Goal: Task Accomplishment & Management: Complete application form

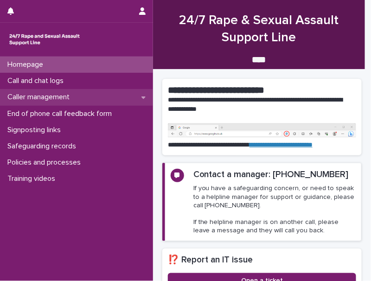
click at [46, 96] on p "Caller management" at bounding box center [40, 97] width 73 height 9
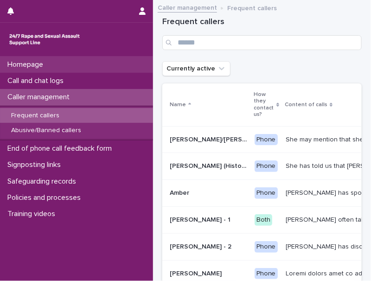
drag, startPoint x: 48, startPoint y: 115, endPoint x: 119, endPoint y: 70, distance: 84.3
click at [48, 115] on p "Frequent callers" at bounding box center [35, 116] width 63 height 8
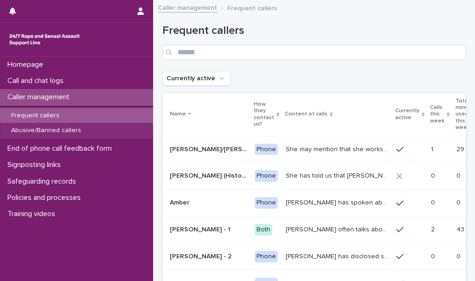
click at [371, 115] on p "Calls this week" at bounding box center [437, 115] width 14 height 24
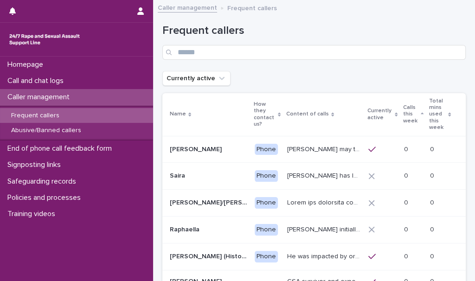
click at [371, 117] on p "Calls this week" at bounding box center [410, 115] width 15 height 24
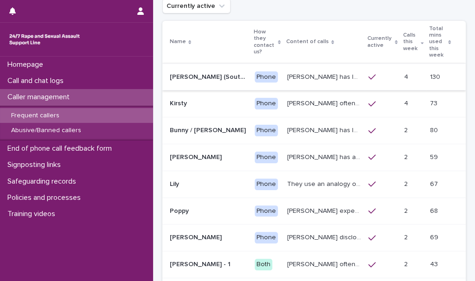
scroll to position [84, 0]
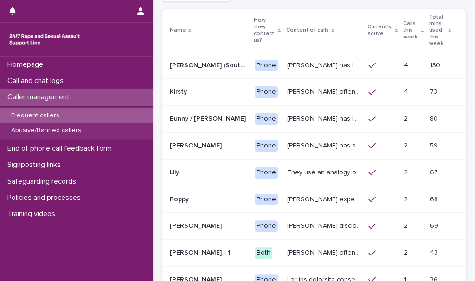
click at [321, 60] on p "Margaret has let us know that she experienced child sexual abuse by a doctor. S…" at bounding box center [325, 65] width 76 height 10
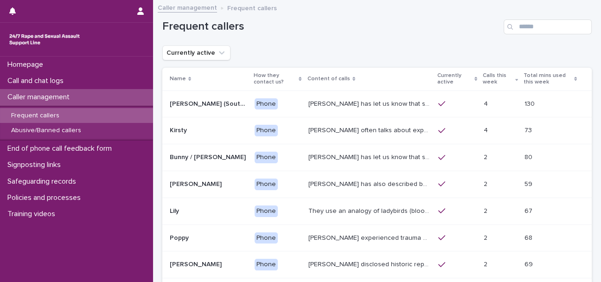
click at [371, 130] on p "Kirsty often talks about experiencing sexual violence by a family friend six ye…" at bounding box center [370, 130] width 124 height 10
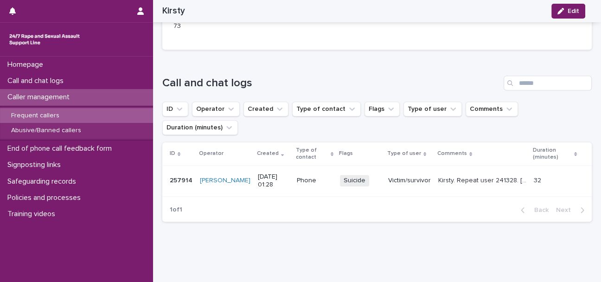
scroll to position [756, 0]
click at [371, 174] on p "Kirsty. Repeat user 241328. [PERSON_NAME] disclosed being groomed by a family f…" at bounding box center [483, 179] width 90 height 10
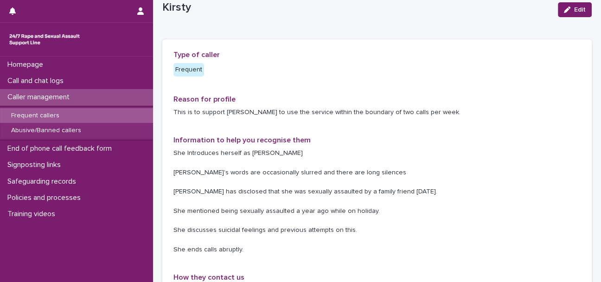
scroll to position [42, 0]
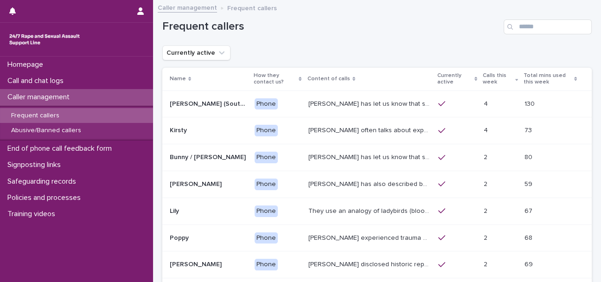
click at [371, 158] on p "Bunny has let us know that she is in her 50s, and lives in Devon. She has talke…" at bounding box center [370, 157] width 124 height 10
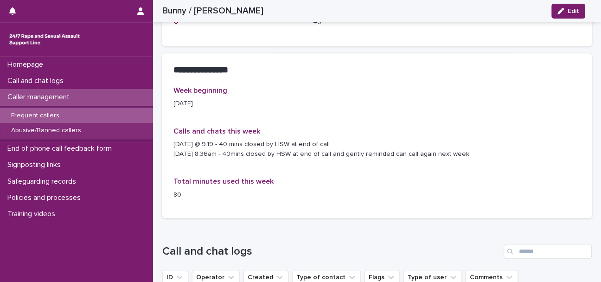
scroll to position [717, 0]
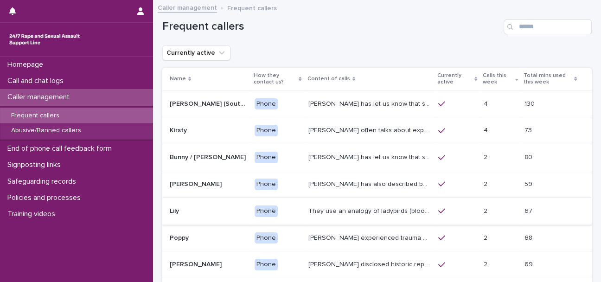
scroll to position [42, 0]
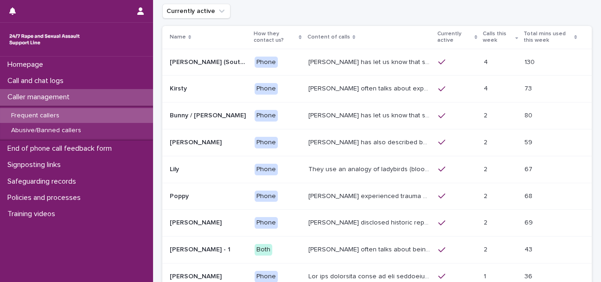
click at [361, 138] on p "Paula has also described being sexually abused as a child, and on different cal…" at bounding box center [370, 142] width 124 height 10
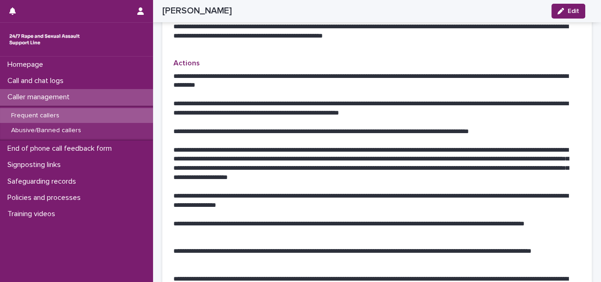
scroll to position [422, 0]
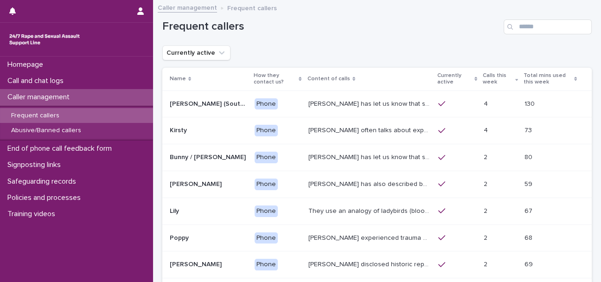
drag, startPoint x: 13, startPoint y: 0, endPoint x: 394, endPoint y: 47, distance: 384.2
click at [371, 47] on div "Currently active" at bounding box center [377, 52] width 430 height 15
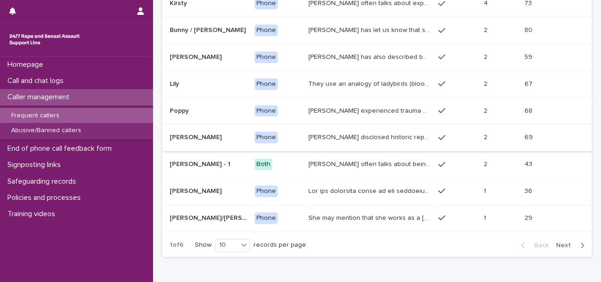
scroll to position [168, 0]
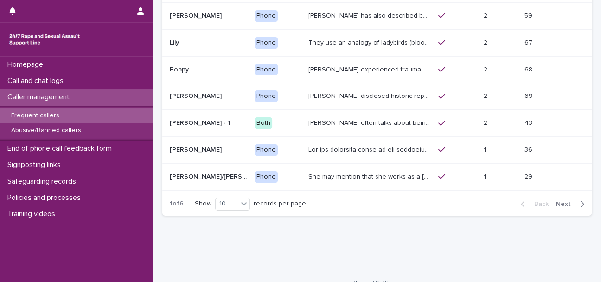
click at [371, 201] on icon "button" at bounding box center [582, 204] width 4 height 8
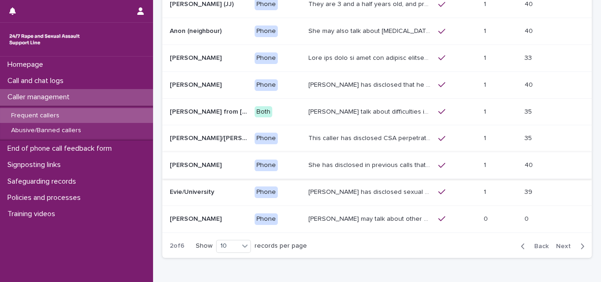
scroll to position [84, 0]
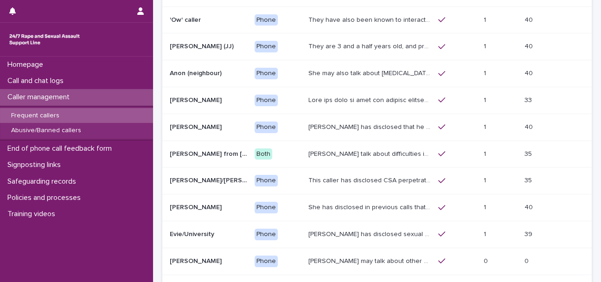
click at [364, 178] on p "This caller has disclosed CSA perpetrated by father and sometimes will say thin…" at bounding box center [370, 180] width 124 height 10
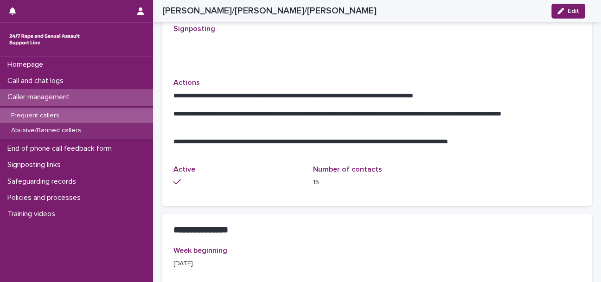
scroll to position [378, 0]
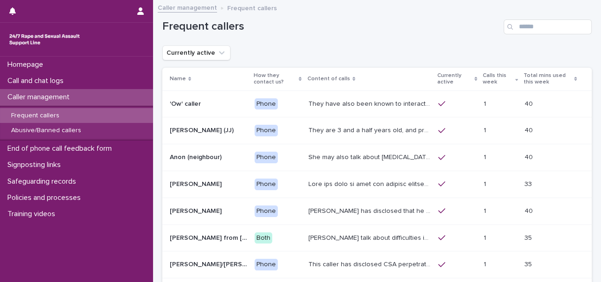
click at [362, 157] on p "She may also talk about child sexual abuse and about currently being physically…" at bounding box center [370, 157] width 124 height 10
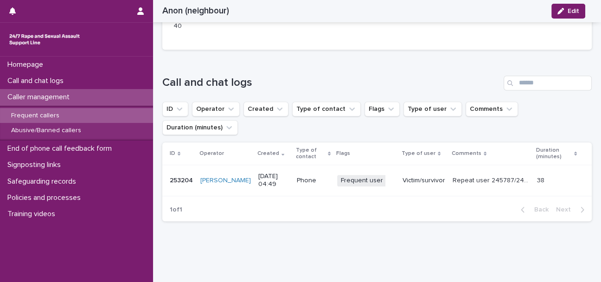
scroll to position [677, 0]
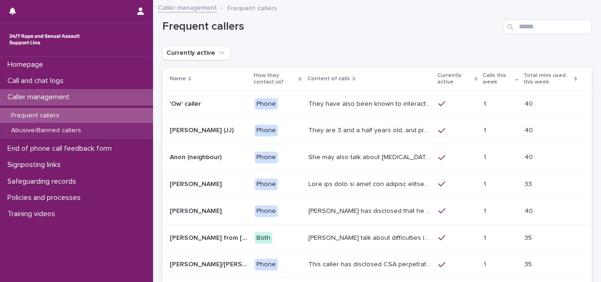
click at [347, 103] on p "They have also been known to interact and respond to questions throughout their…" at bounding box center [370, 103] width 124 height 10
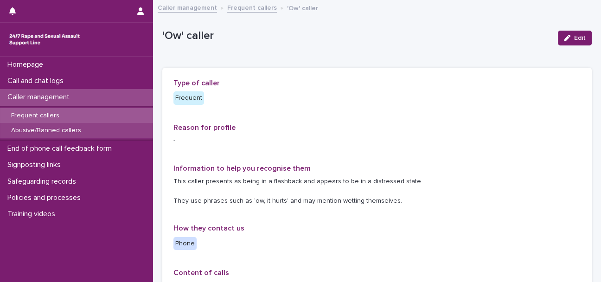
click at [30, 130] on p "Abusive/Banned callers" at bounding box center [46, 131] width 85 height 8
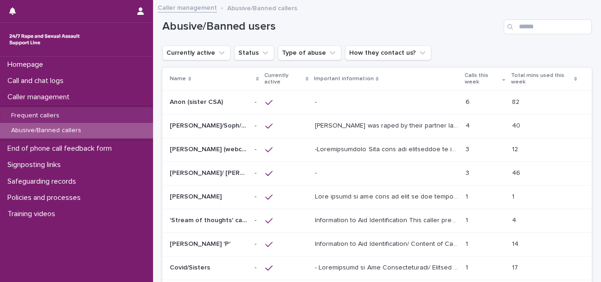
click at [353, 106] on p at bounding box center [386, 102] width 143 height 8
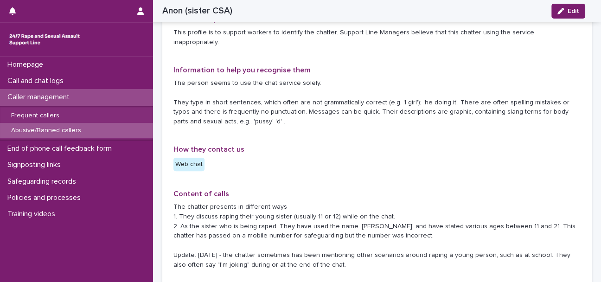
scroll to position [337, 0]
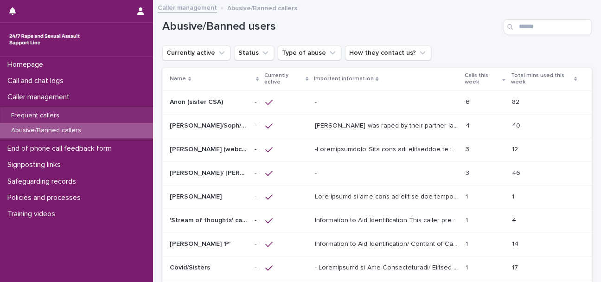
click at [359, 176] on p at bounding box center [386, 173] width 143 height 8
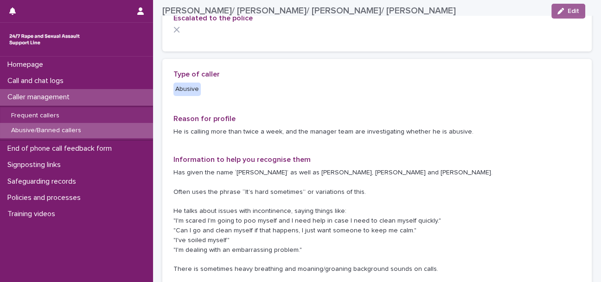
scroll to position [211, 0]
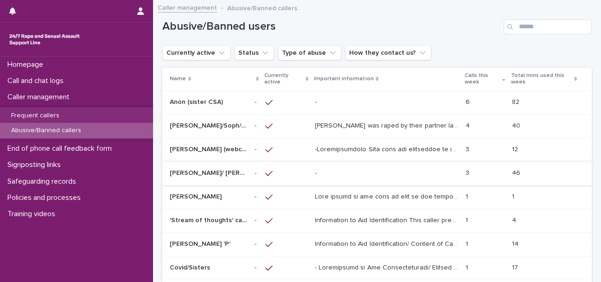
click at [344, 238] on p "Information to Aid Identification/ Content of Calls: Welsh accent. Discusses CS…" at bounding box center [387, 243] width 145 height 10
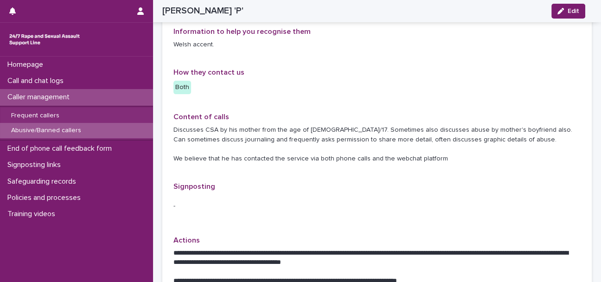
scroll to position [211, 0]
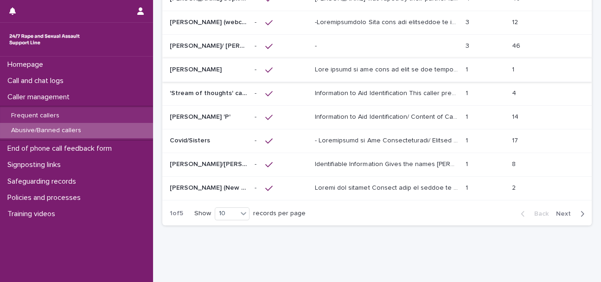
scroll to position [148, 0]
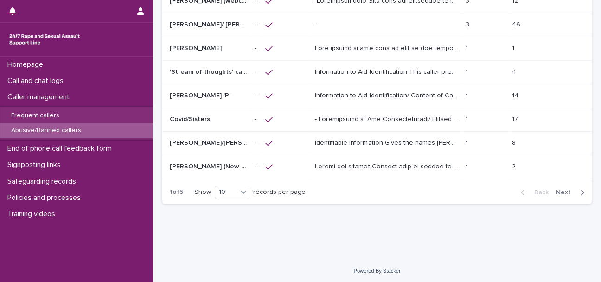
click at [358, 141] on p "Identifiable Information Gives the names Kevin, Dean, Neil, David, James, Ben o…" at bounding box center [387, 142] width 145 height 10
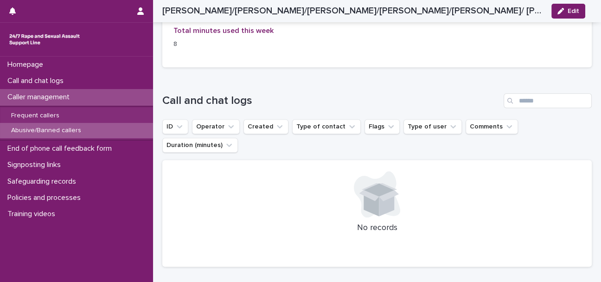
scroll to position [548, 0]
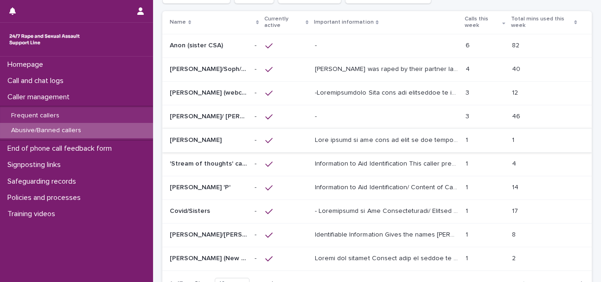
scroll to position [148, 0]
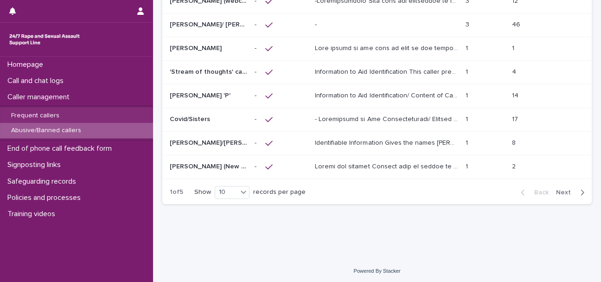
click at [371, 192] on span "Next" at bounding box center [566, 192] width 20 height 6
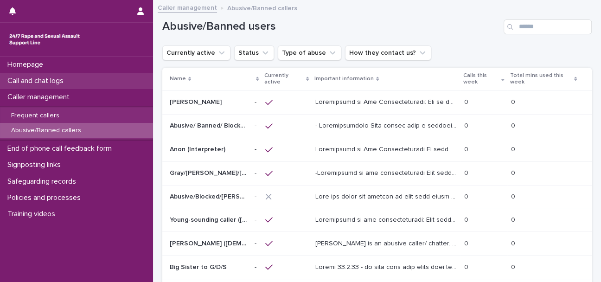
click at [39, 77] on p "Call and chat logs" at bounding box center [37, 81] width 67 height 9
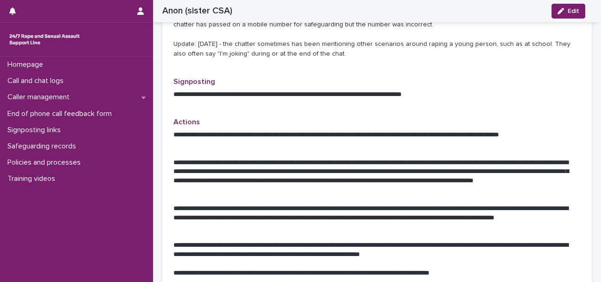
scroll to position [506, 0]
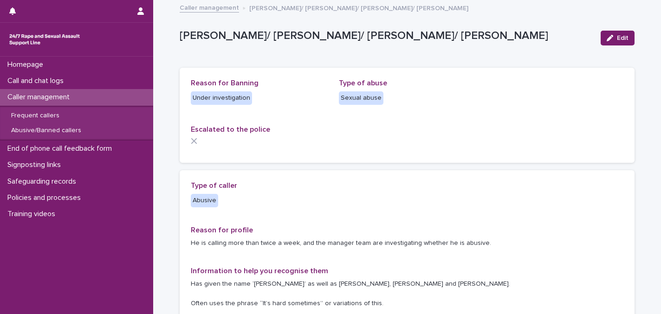
click at [355, 38] on p "[PERSON_NAME]/ [PERSON_NAME]/ [PERSON_NAME]/ [PERSON_NAME]" at bounding box center [386, 35] width 413 height 13
click at [51, 113] on p "Frequent callers" at bounding box center [35, 116] width 63 height 8
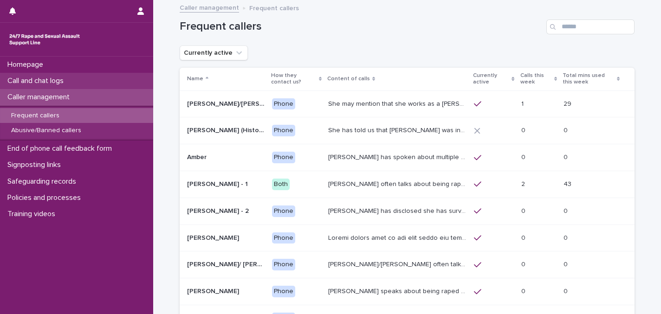
click at [60, 81] on p "Call and chat logs" at bounding box center [37, 81] width 67 height 9
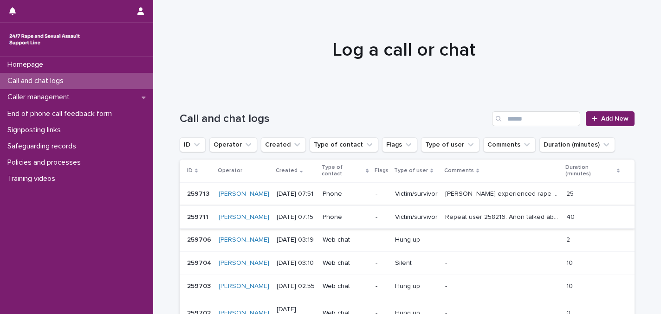
scroll to position [126, 0]
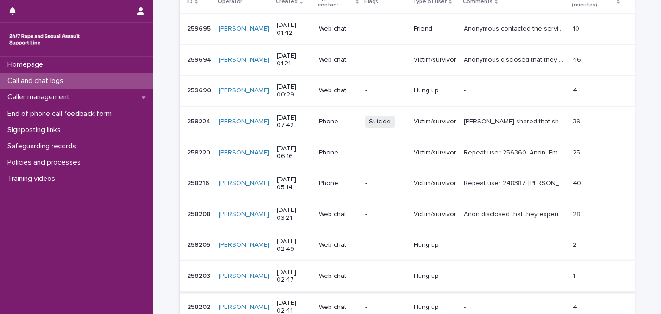
scroll to position [282, 0]
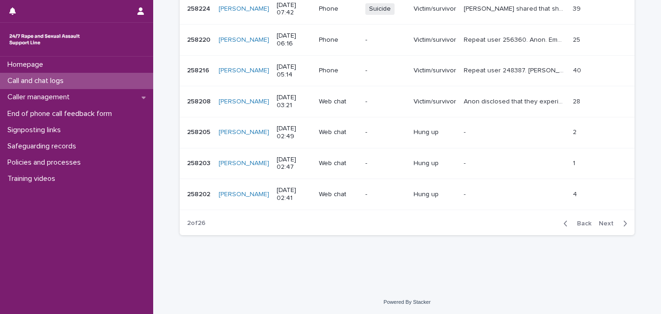
click at [601, 225] on span "Next" at bounding box center [608, 223] width 20 height 6
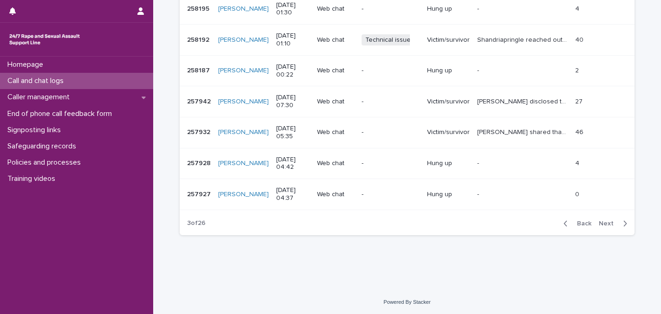
click at [601, 220] on span "Next" at bounding box center [608, 223] width 20 height 6
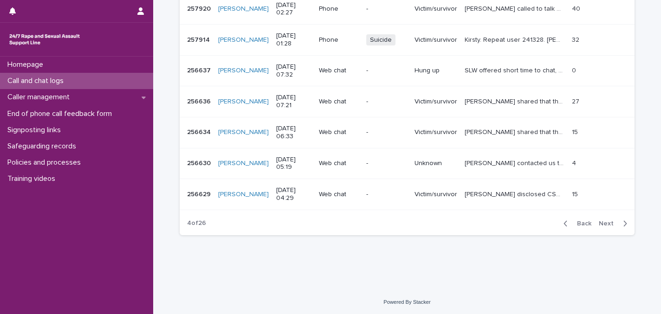
scroll to position [71, 0]
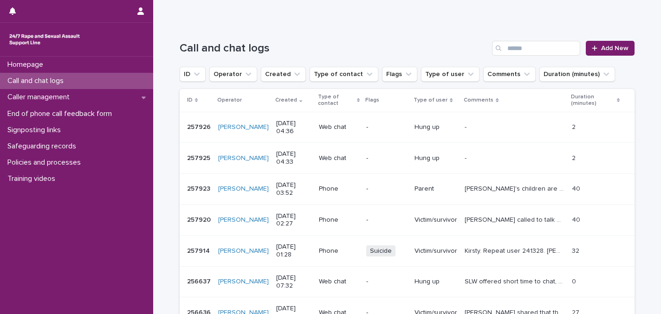
click at [555, 53] on input "Search" at bounding box center [536, 48] width 88 height 15
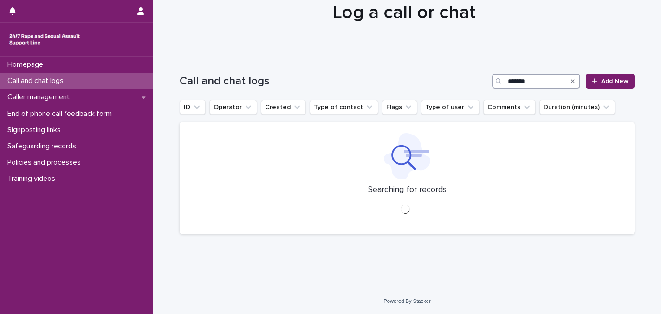
scroll to position [57, 0]
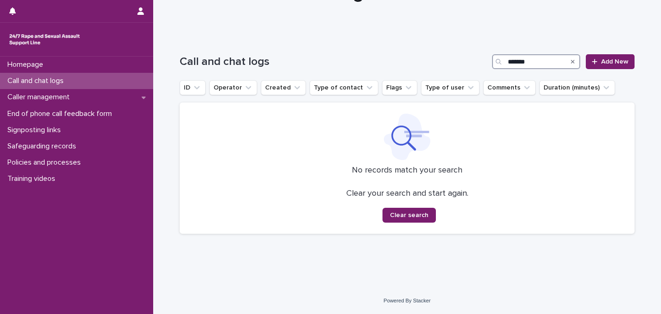
drag, startPoint x: 549, startPoint y: 59, endPoint x: 496, endPoint y: 59, distance: 52.9
click at [498, 59] on div "*******" at bounding box center [536, 61] width 88 height 15
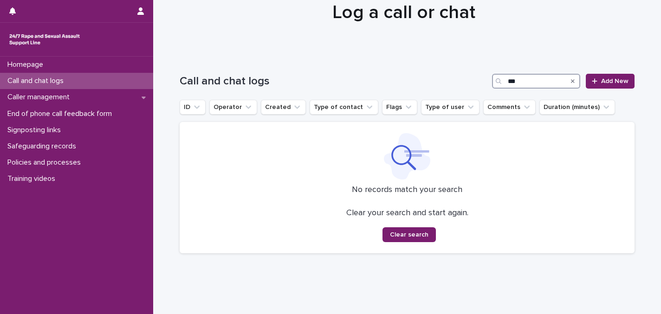
scroll to position [57, 0]
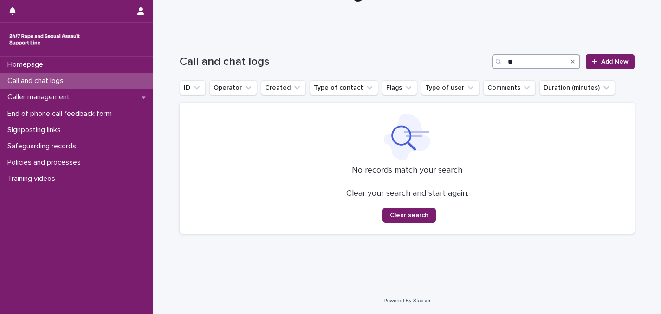
type input "*"
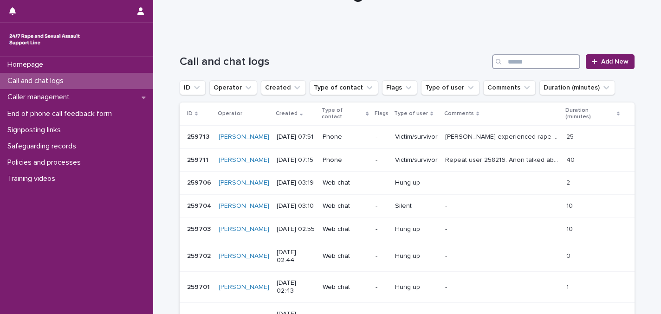
scroll to position [71, 0]
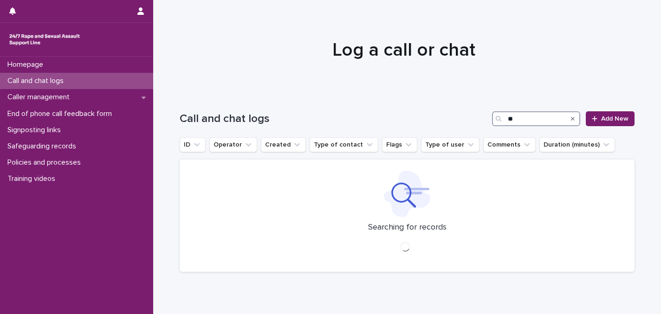
type input "*"
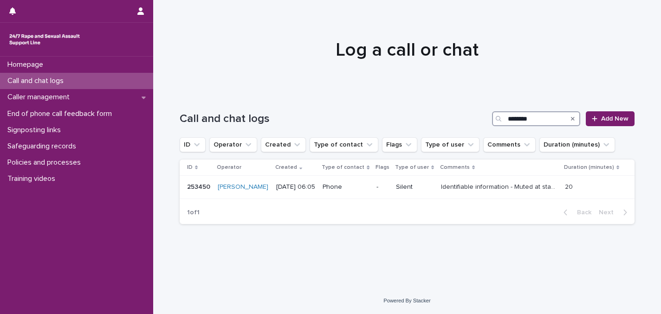
drag, startPoint x: 543, startPoint y: 120, endPoint x: 488, endPoint y: 124, distance: 55.4
click at [488, 124] on div "Call and chat logs ******** Add New" at bounding box center [407, 118] width 455 height 15
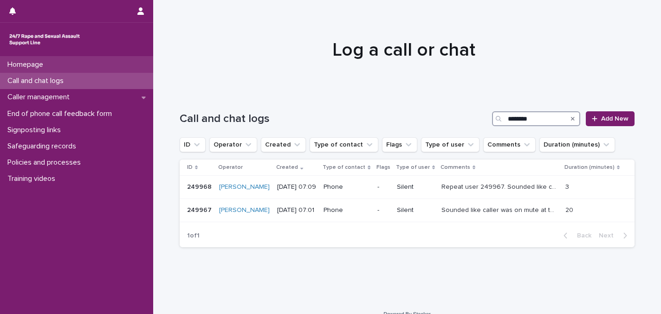
type input "********"
click at [28, 60] on p "Homepage" at bounding box center [27, 64] width 47 height 9
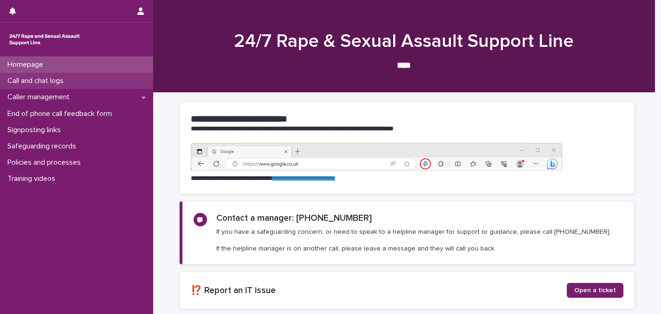
click at [56, 76] on div "Call and chat logs" at bounding box center [76, 81] width 153 height 16
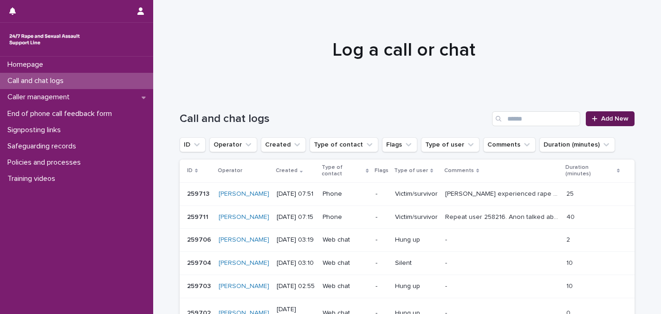
click at [601, 112] on link "Add New" at bounding box center [609, 118] width 49 height 15
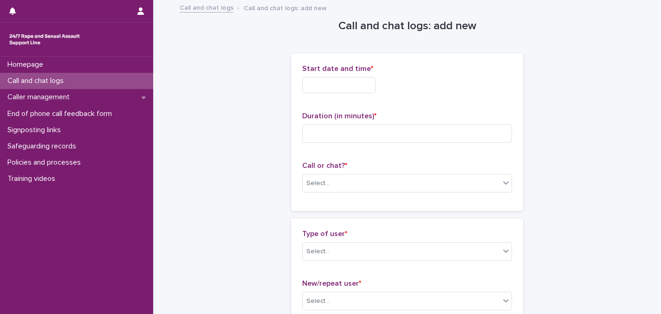
click at [347, 83] on input "text" at bounding box center [338, 85] width 73 height 16
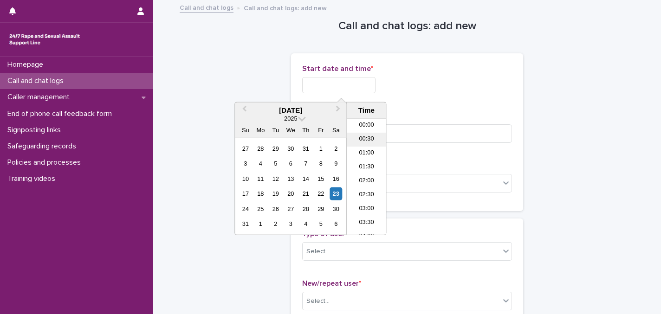
click at [362, 135] on li "00:30" at bounding box center [366, 140] width 39 height 14
drag, startPoint x: 343, startPoint y: 85, endPoint x: 380, endPoint y: 85, distance: 37.1
click at [375, 85] on input "**********" at bounding box center [338, 85] width 73 height 16
type input "**********"
click at [411, 138] on input at bounding box center [407, 133] width 210 height 19
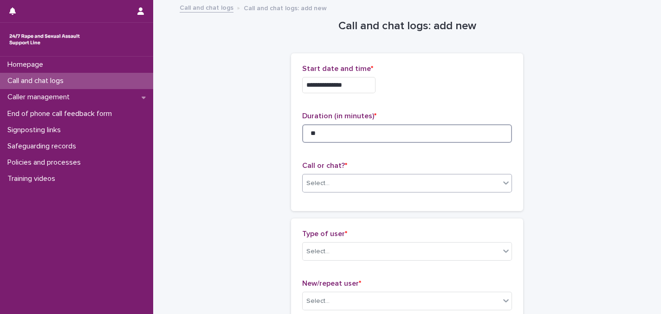
type input "**"
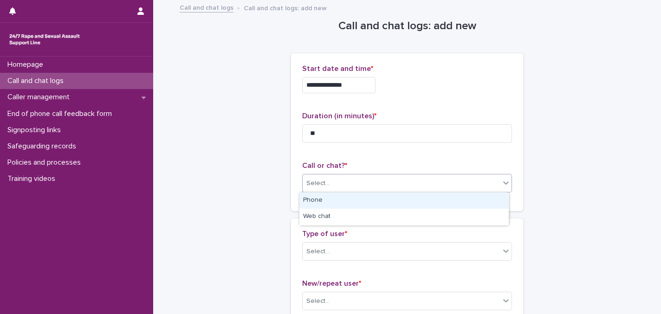
click at [419, 181] on div "Select..." at bounding box center [400, 183] width 197 height 15
click at [321, 195] on div "Phone" at bounding box center [403, 201] width 209 height 16
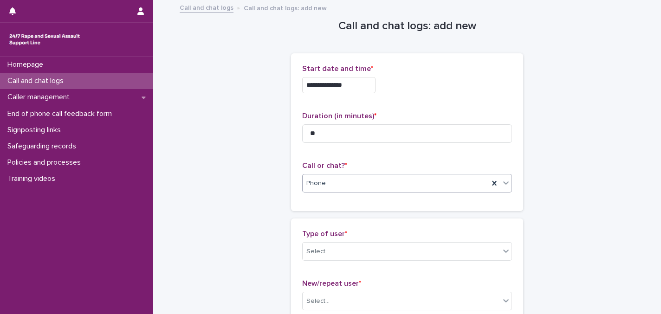
click at [331, 205] on div "**********" at bounding box center [407, 132] width 232 height 158
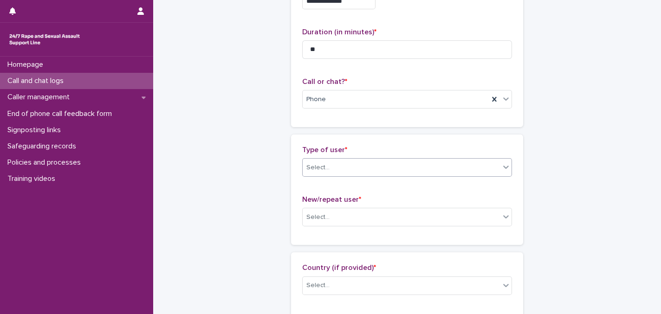
click at [345, 164] on div "Select..." at bounding box center [400, 167] width 197 height 15
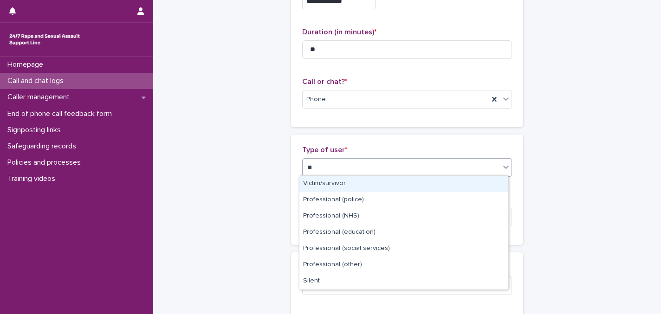
type input "***"
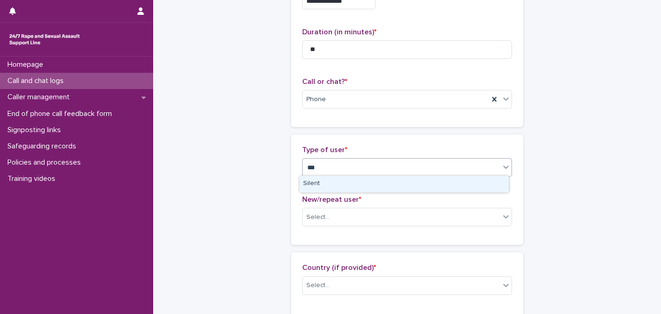
click at [324, 180] on div "Silent" at bounding box center [403, 184] width 209 height 16
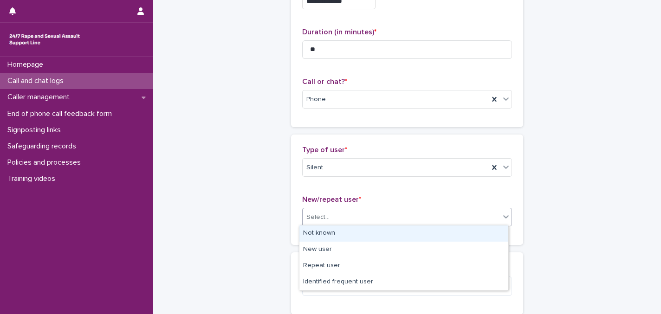
click at [324, 212] on div "Select..." at bounding box center [317, 217] width 23 height 10
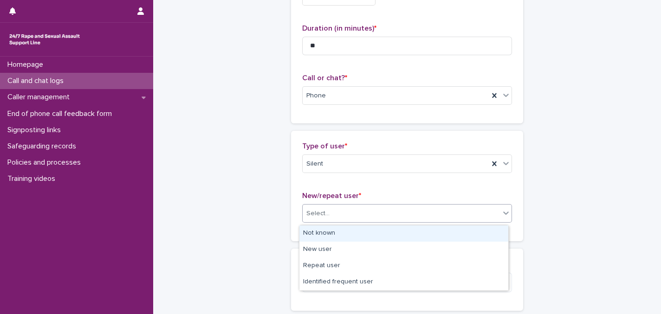
click at [326, 231] on div "Not known" at bounding box center [403, 233] width 209 height 16
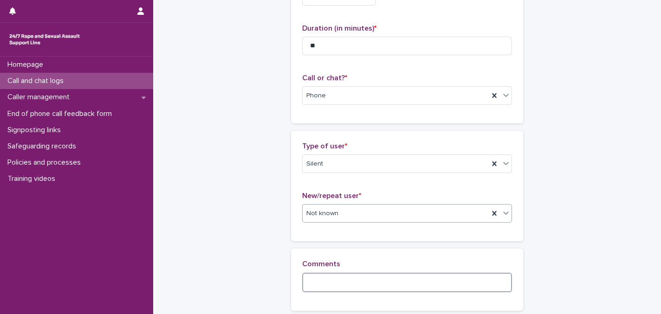
click at [338, 278] on textarea at bounding box center [407, 282] width 210 height 19
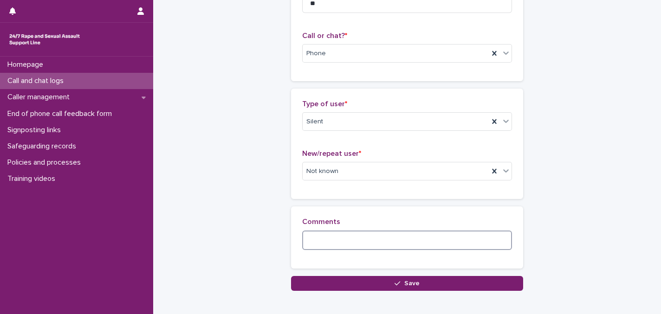
scroll to position [172, 0]
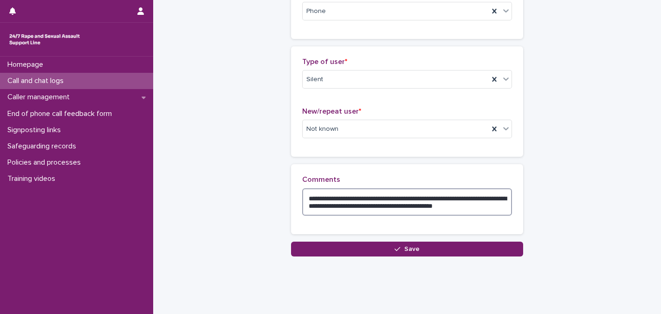
click at [415, 196] on textarea "**********" at bounding box center [407, 201] width 210 height 27
drag, startPoint x: 415, startPoint y: 197, endPoint x: 391, endPoint y: 197, distance: 23.7
click at [391, 197] on textarea "**********" at bounding box center [407, 201] width 210 height 27
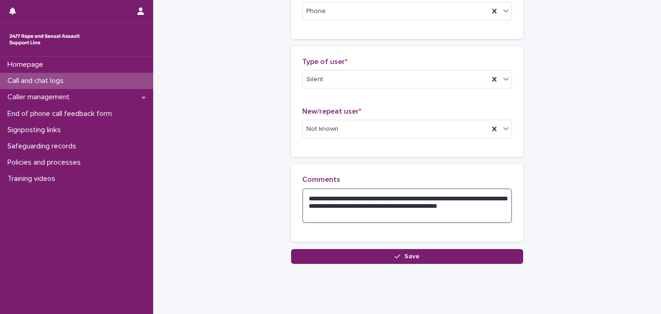
click at [390, 212] on textarea "**********" at bounding box center [407, 205] width 210 height 35
click at [366, 204] on textarea "**********" at bounding box center [407, 205] width 210 height 35
click at [417, 217] on textarea "**********" at bounding box center [407, 205] width 210 height 35
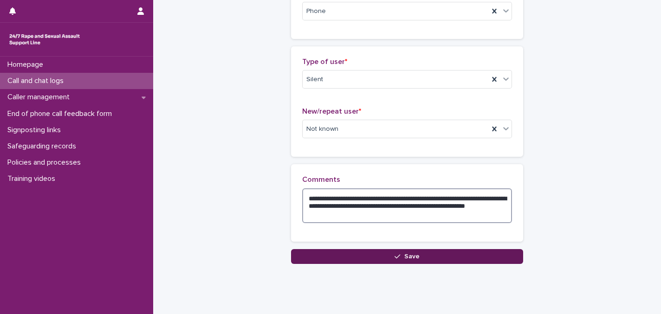
type textarea "**********"
click at [417, 255] on button "Save" at bounding box center [407, 256] width 232 height 15
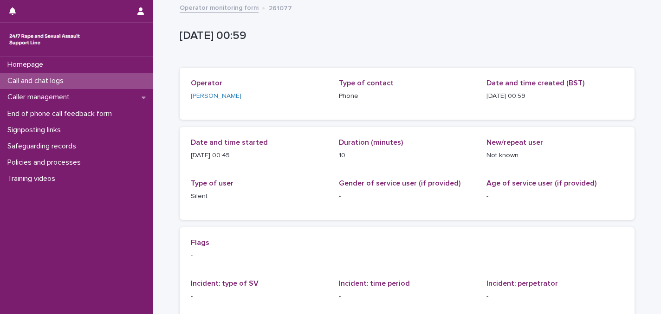
click at [209, 9] on link "Operator monitoring form" at bounding box center [219, 7] width 79 height 11
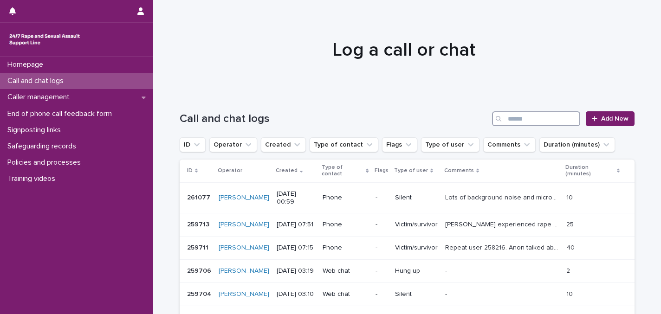
click at [518, 112] on input "Search" at bounding box center [536, 118] width 88 height 15
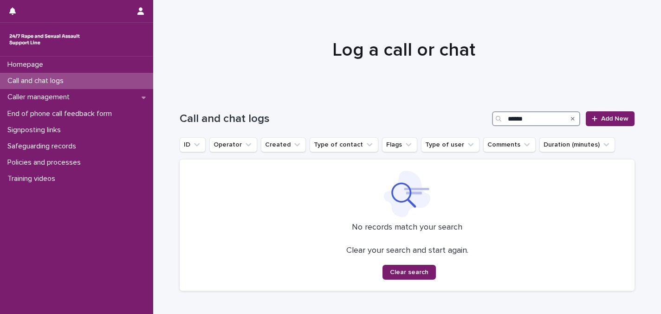
type input "******"
click at [571, 120] on icon "Search" at bounding box center [573, 119] width 4 height 6
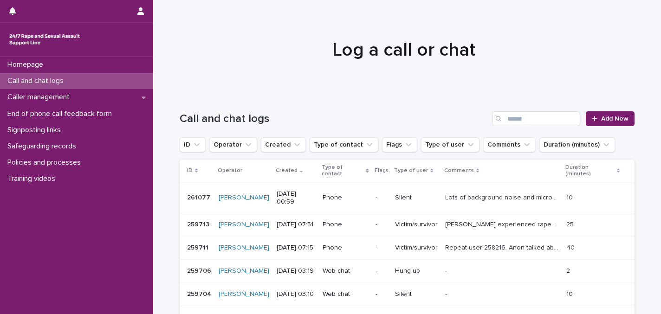
click at [116, 241] on div "Homepage Call and chat logs Caller management End of phone call feedback form S…" at bounding box center [76, 185] width 153 height 257
click at [65, 81] on p "Call and chat logs" at bounding box center [37, 81] width 67 height 9
click at [75, 115] on p "End of phone call feedback form" at bounding box center [62, 113] width 116 height 9
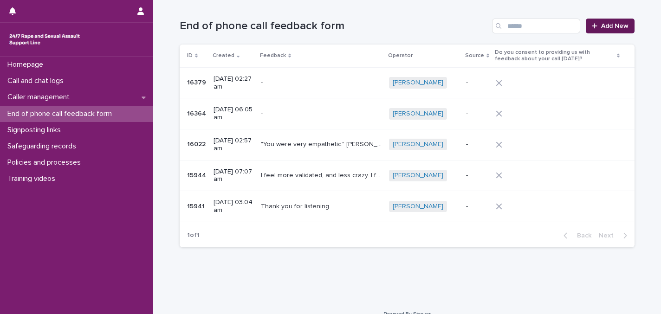
click at [601, 24] on span "Add New" at bounding box center [614, 26] width 27 height 6
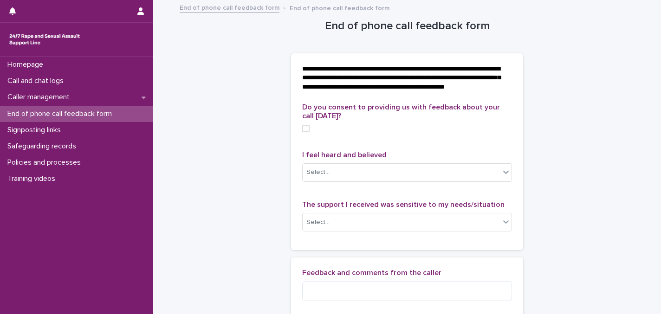
click at [458, 132] on label at bounding box center [407, 128] width 210 height 7
click at [499, 78] on p "**********" at bounding box center [405, 78] width 206 height 28
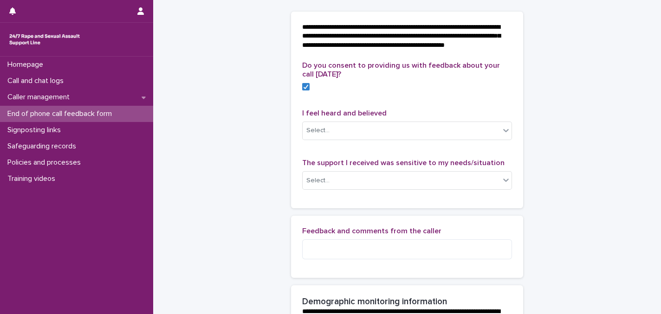
scroll to position [84, 0]
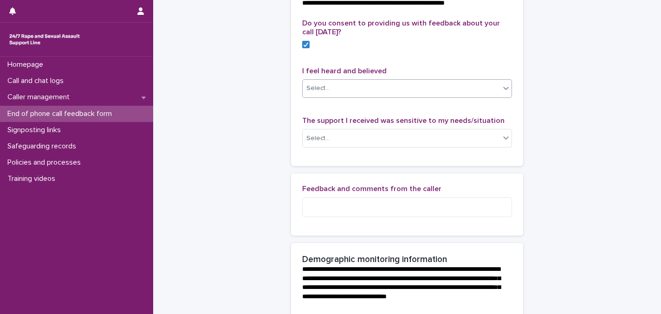
click at [355, 96] on div "Select..." at bounding box center [400, 88] width 197 height 15
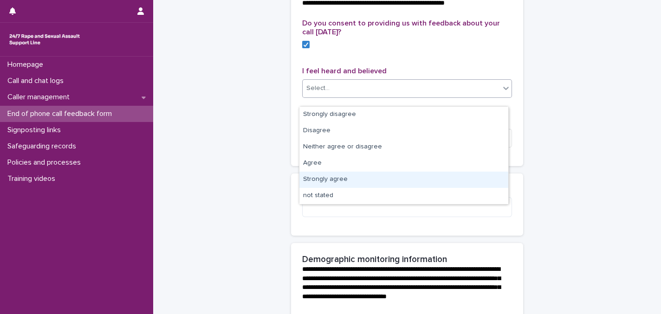
click at [352, 179] on div "Strongly agree" at bounding box center [403, 180] width 209 height 16
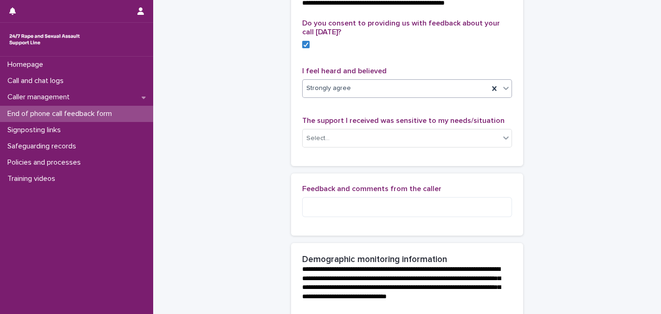
click at [377, 166] on div "Do you consent to providing us with feedback about your call [DATE]? I feel hea…" at bounding box center [407, 92] width 232 height 147
click at [396, 146] on div "Select..." at bounding box center [400, 138] width 197 height 15
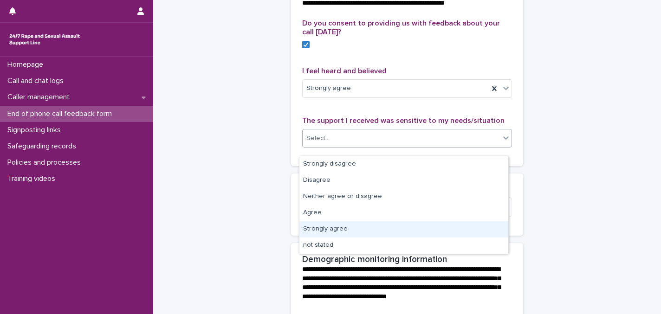
click at [333, 226] on div "Strongly agree" at bounding box center [403, 229] width 209 height 16
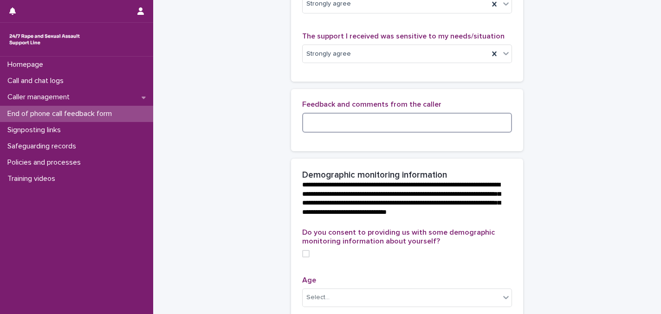
click at [422, 132] on textarea at bounding box center [407, 122] width 210 height 19
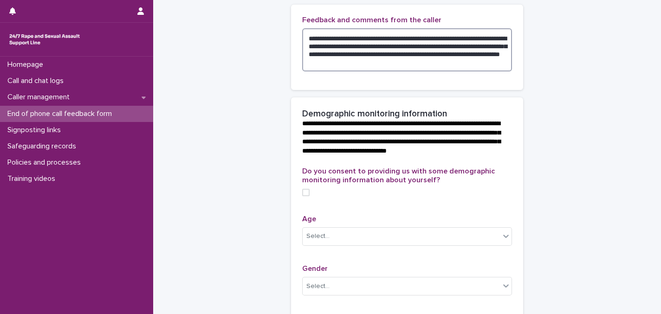
scroll to position [295, 0]
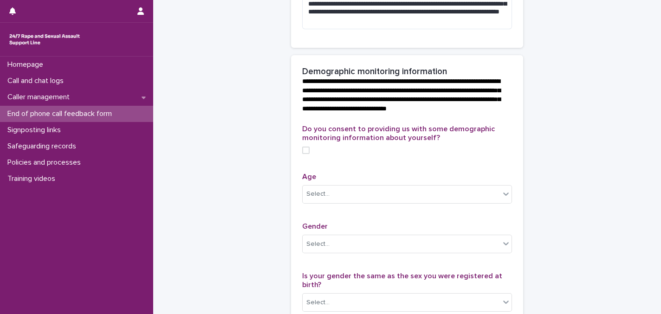
click at [382, 98] on span "**********" at bounding box center [401, 95] width 198 height 34
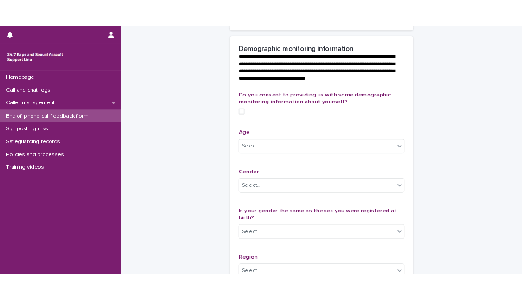
scroll to position [379, 0]
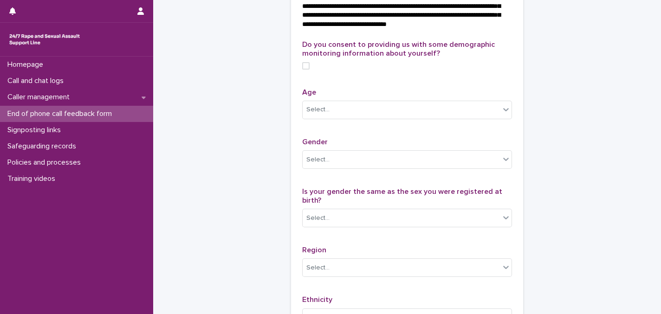
click at [415, 96] on div "Do you consent to providing us with some demographic monitoring information abo…" at bounding box center [407, 236] width 210 height 393
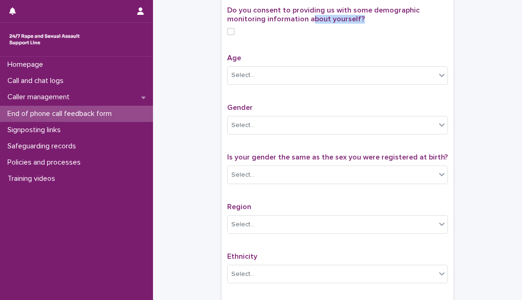
drag, startPoint x: 291, startPoint y: 38, endPoint x: 308, endPoint y: 32, distance: 17.5
click at [308, 32] on div "Do you consent to providing us with some demographic monitoring information abo…" at bounding box center [337, 24] width 221 height 36
click at [238, 15] on span "Do you consent to providing us with some demographic monitoring information abo…" at bounding box center [323, 14] width 193 height 16
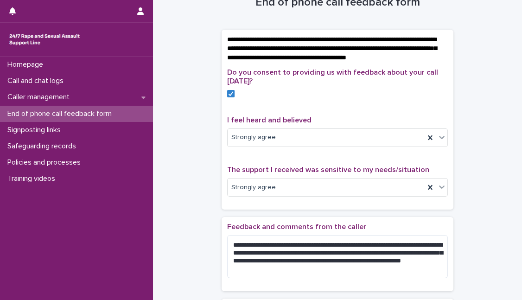
scroll to position [113, 0]
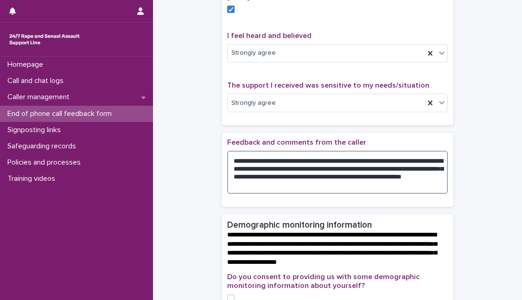
click at [231, 167] on textarea "**********" at bounding box center [337, 172] width 221 height 43
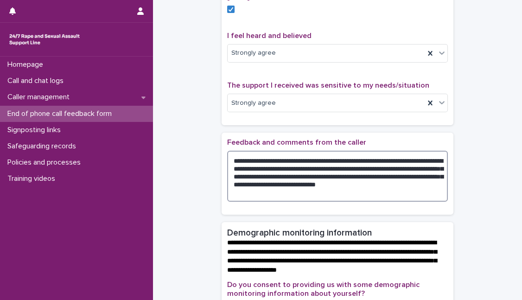
type textarea "**********"
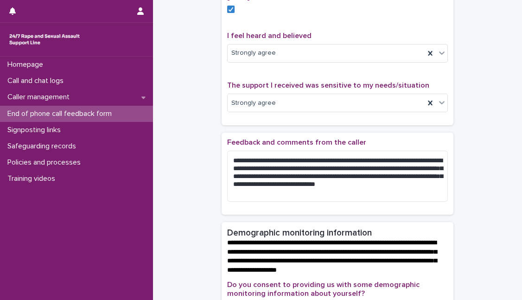
click at [486, 177] on div "**********" at bounding box center [337, 293] width 351 height 800
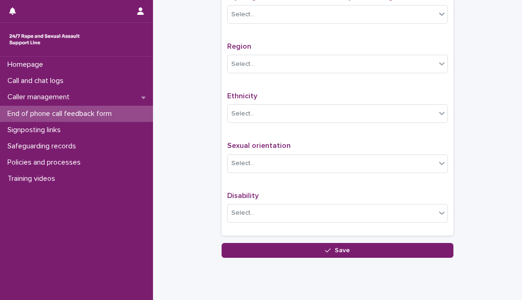
scroll to position [584, 0]
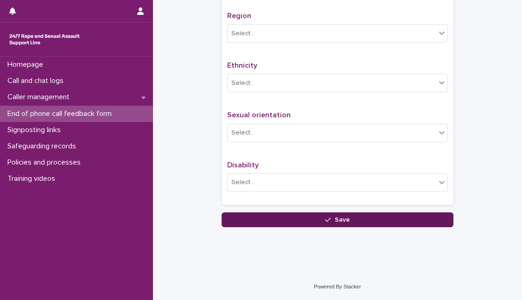
click at [359, 221] on button "Save" at bounding box center [338, 219] width 232 height 15
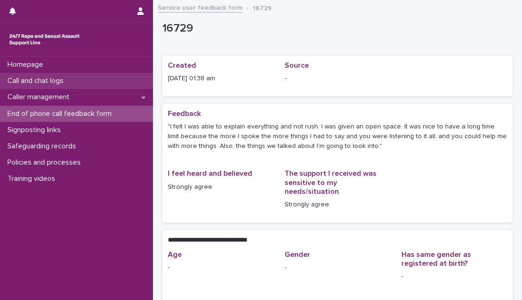
click at [61, 79] on p "Call and chat logs" at bounding box center [37, 81] width 67 height 9
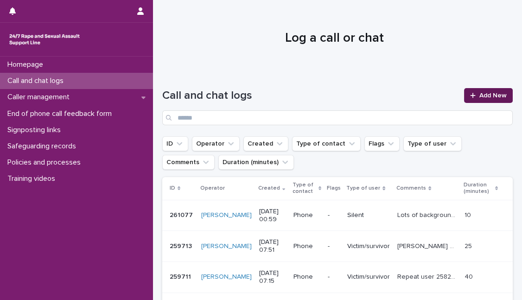
click at [483, 94] on span "Add New" at bounding box center [493, 95] width 27 height 6
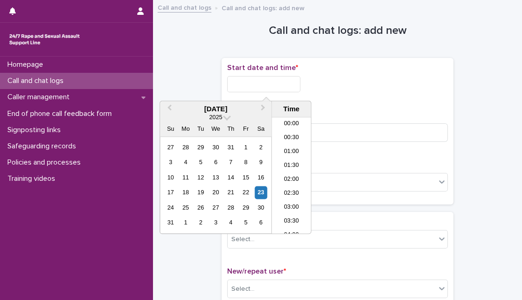
click at [249, 87] on input "text" at bounding box center [263, 84] width 73 height 16
click at [292, 150] on li "01:00" at bounding box center [291, 153] width 39 height 14
drag, startPoint x: 273, startPoint y: 82, endPoint x: 283, endPoint y: 83, distance: 10.2
click at [283, 83] on input "**********" at bounding box center [263, 84] width 73 height 16
type input "**********"
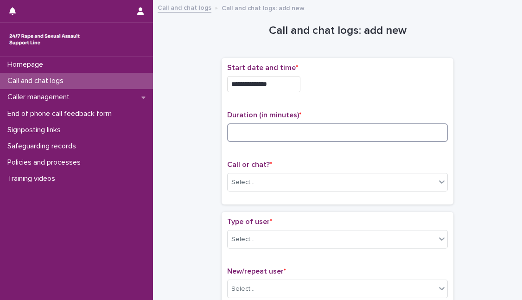
click at [374, 137] on input at bounding box center [337, 132] width 221 height 19
type input "**"
click at [312, 175] on div "Select..." at bounding box center [332, 182] width 208 height 15
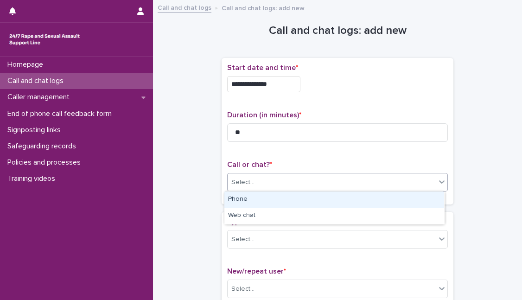
click at [249, 199] on div "Phone" at bounding box center [335, 200] width 220 height 16
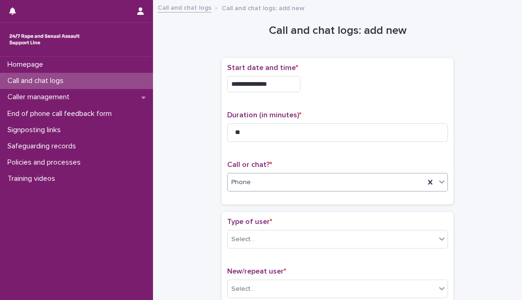
click at [254, 248] on div "Type of user * Select..." at bounding box center [337, 237] width 221 height 39
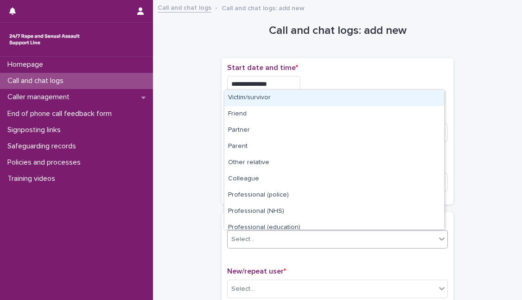
click at [254, 241] on div "Select..." at bounding box center [332, 239] width 208 height 15
click at [262, 99] on div "Victim/survivor" at bounding box center [335, 98] width 220 height 16
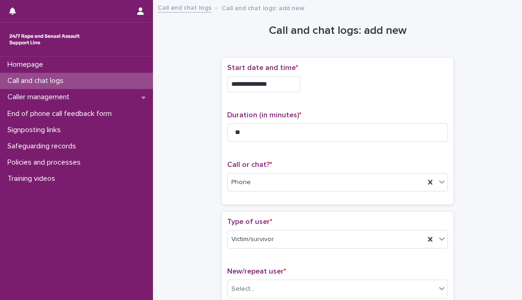
click at [435, 96] on div "**********" at bounding box center [337, 82] width 221 height 36
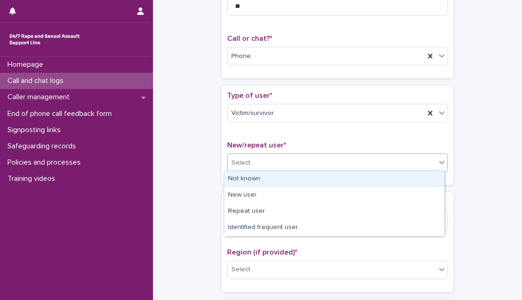
click at [263, 156] on div "Select..." at bounding box center [332, 162] width 208 height 15
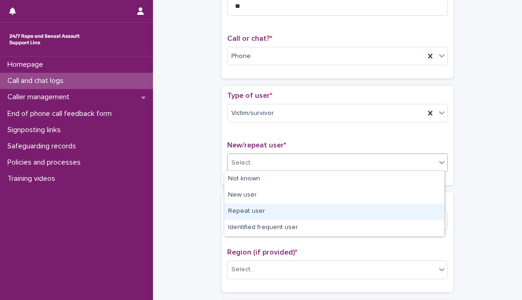
click at [247, 208] on div "Repeat user" at bounding box center [335, 212] width 220 height 16
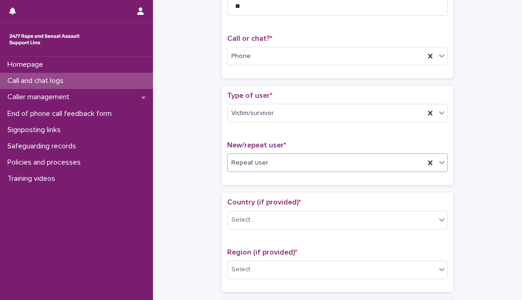
click at [255, 199] on span "Country (if provided) *" at bounding box center [264, 202] width 74 height 7
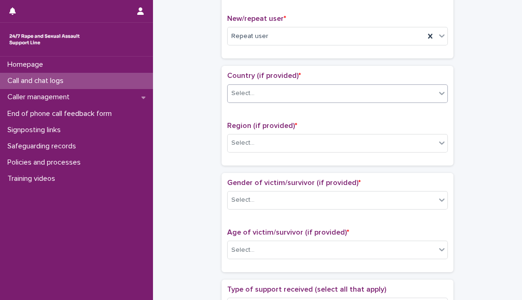
click at [268, 90] on div "Select..." at bounding box center [332, 93] width 208 height 15
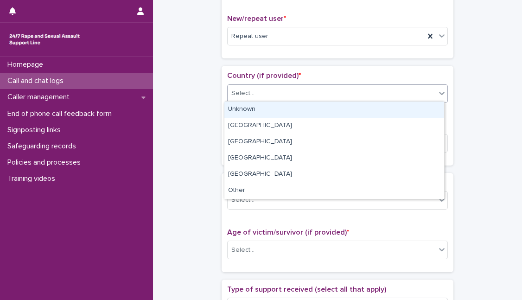
click at [262, 110] on div "Unknown" at bounding box center [335, 110] width 220 height 16
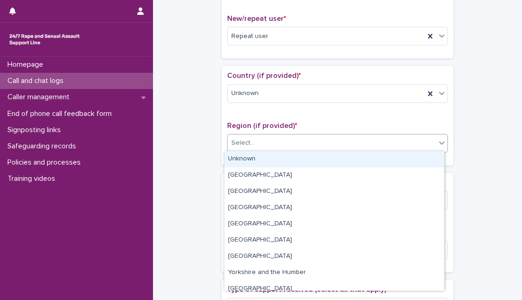
click at [260, 147] on div "Select..." at bounding box center [332, 142] width 208 height 15
click at [249, 162] on div "Unknown" at bounding box center [335, 159] width 220 height 16
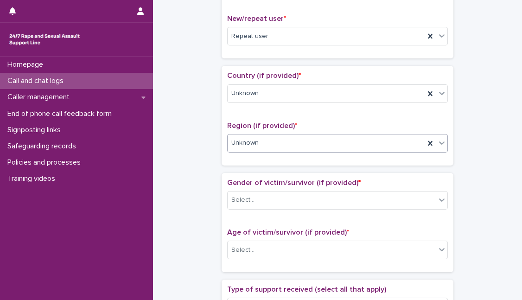
click at [251, 182] on span "Gender of victim/survivor (if provided) *" at bounding box center [294, 182] width 134 height 7
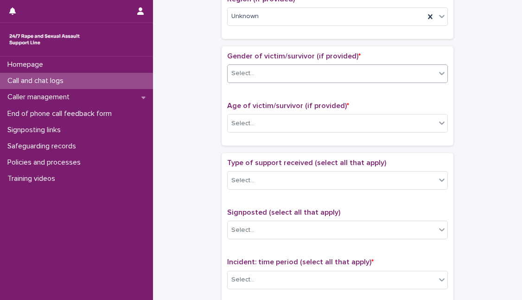
click at [264, 73] on div "Select..." at bounding box center [332, 73] width 208 height 15
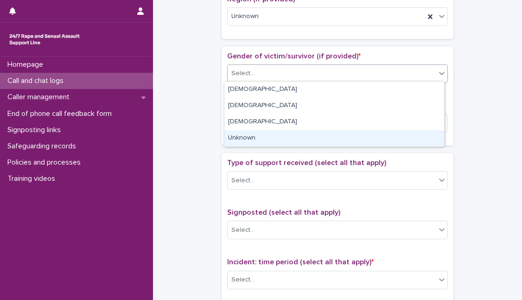
click at [252, 137] on div "Unknown" at bounding box center [335, 138] width 220 height 16
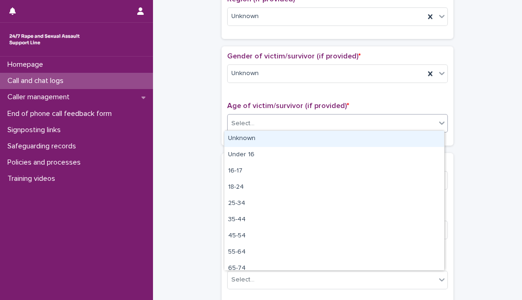
click at [260, 125] on div "Select..." at bounding box center [332, 123] width 208 height 15
click at [253, 138] on div "Unknown" at bounding box center [335, 139] width 220 height 16
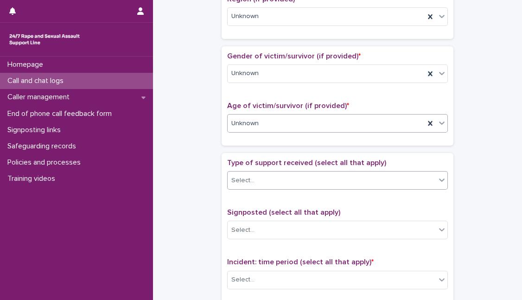
click at [264, 179] on div "Select..." at bounding box center [332, 180] width 208 height 15
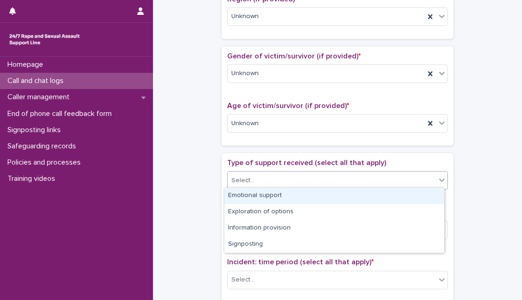
click at [262, 194] on div "Emotional support" at bounding box center [335, 196] width 220 height 16
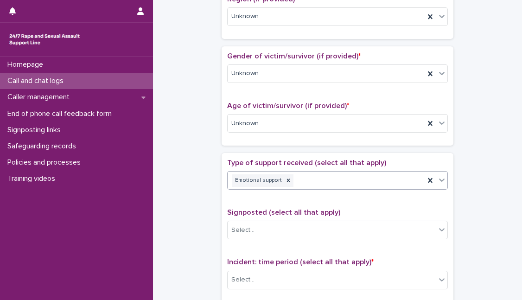
click at [338, 176] on div "Emotional support" at bounding box center [326, 181] width 197 height 16
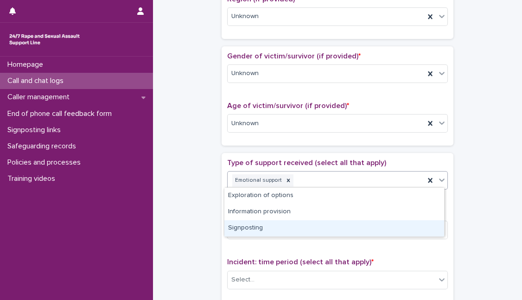
click at [262, 226] on div "Signposting" at bounding box center [335, 228] width 220 height 16
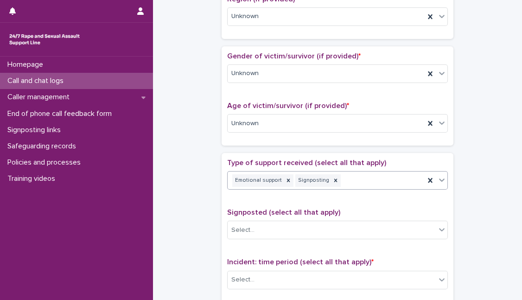
click at [354, 177] on div "Emotional support Signposting" at bounding box center [326, 181] width 197 height 16
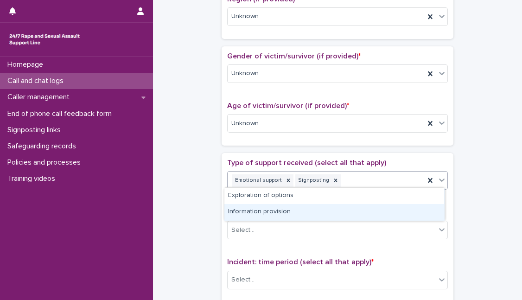
click at [278, 210] on div "Information provision" at bounding box center [335, 212] width 220 height 16
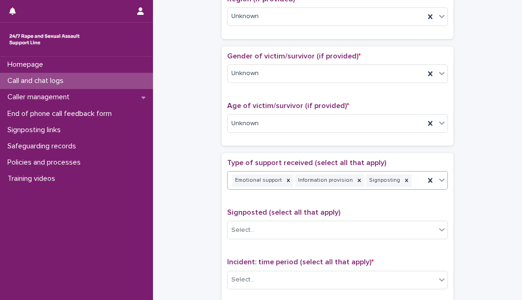
click at [281, 211] on span "Signposted (select all that apply)" at bounding box center [283, 212] width 113 height 7
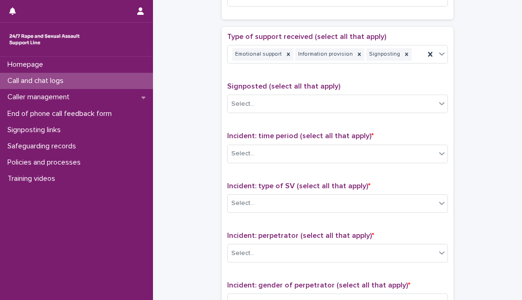
click at [269, 87] on span "Signposted (select all that apply)" at bounding box center [283, 86] width 113 height 7
click at [268, 91] on div "Signposted (select all that apply) Select..." at bounding box center [337, 101] width 221 height 39
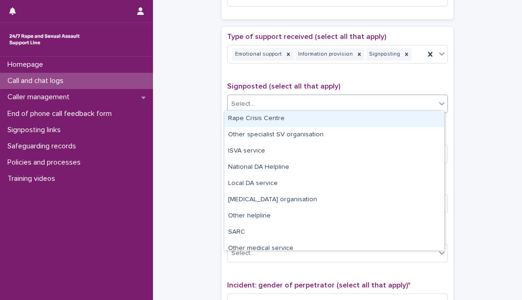
click at [268, 99] on div "Select..." at bounding box center [332, 103] width 208 height 15
type input "**"
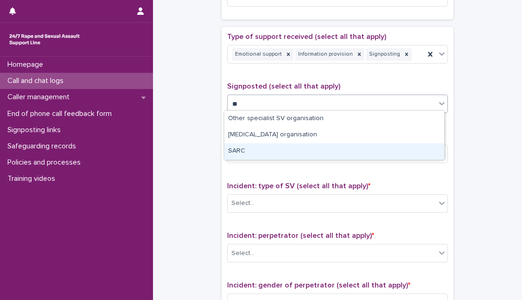
click at [263, 148] on div "SARC" at bounding box center [335, 151] width 220 height 16
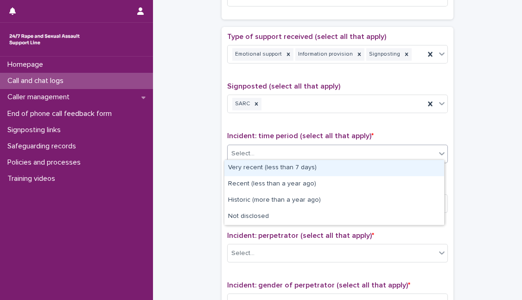
click at [268, 149] on div "Select..." at bounding box center [332, 153] width 208 height 15
click at [257, 169] on div "Very recent (less than 7 days)" at bounding box center [335, 168] width 220 height 16
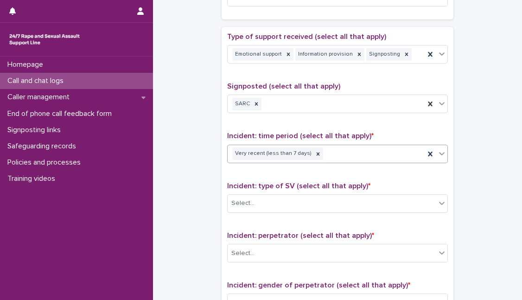
click at [258, 185] on span "Incident: type of SV (select all that apply) *" at bounding box center [298, 185] width 143 height 7
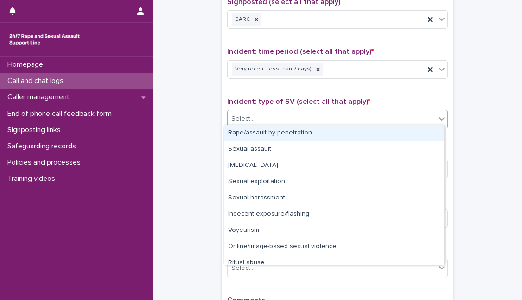
click at [263, 121] on div "Select..." at bounding box center [332, 118] width 208 height 15
click at [266, 132] on div "Rape/assault by penetration" at bounding box center [335, 133] width 220 height 16
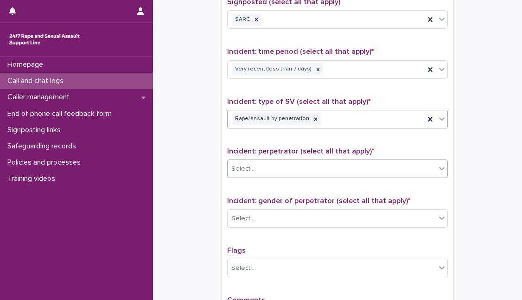
click at [307, 161] on div "Select..." at bounding box center [332, 168] width 208 height 15
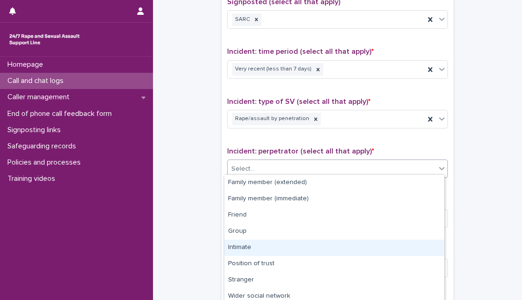
scroll to position [53, 0]
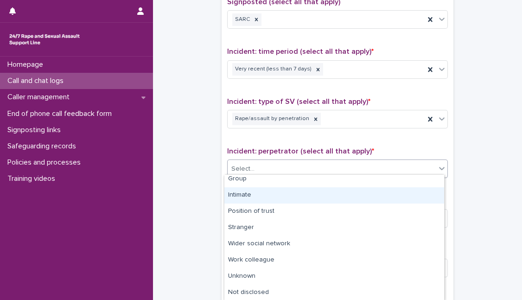
click at [247, 193] on div "Intimate" at bounding box center [335, 195] width 220 height 16
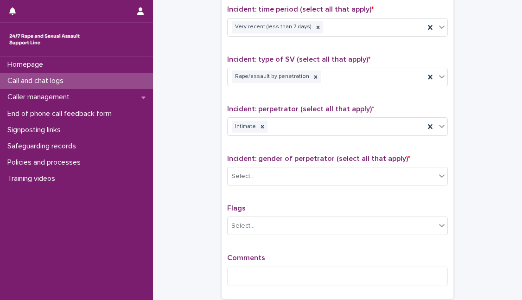
scroll to position [717, 0]
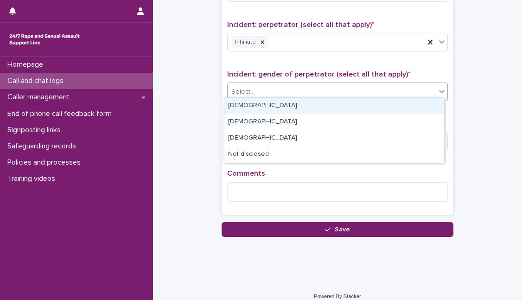
click at [283, 89] on div "Select..." at bounding box center [332, 91] width 208 height 15
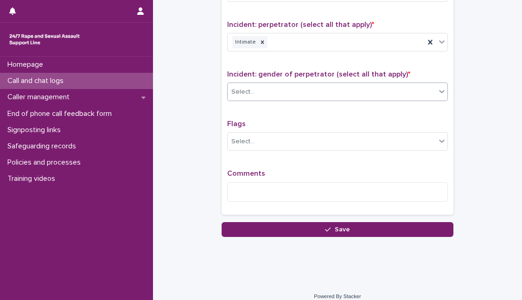
click at [283, 89] on div "Select..." at bounding box center [332, 91] width 208 height 15
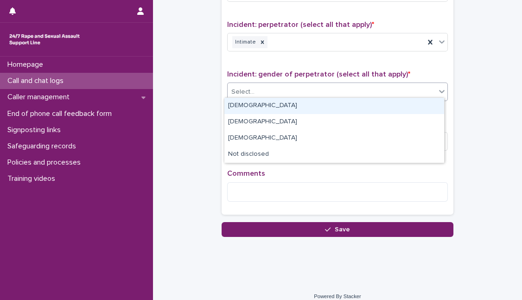
click at [283, 89] on div "Select..." at bounding box center [332, 91] width 208 height 15
click at [257, 104] on div "[DEMOGRAPHIC_DATA]" at bounding box center [335, 106] width 220 height 16
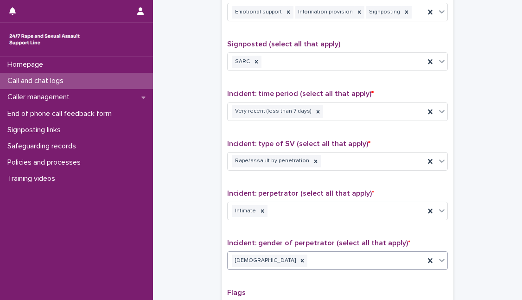
scroll to position [722, 0]
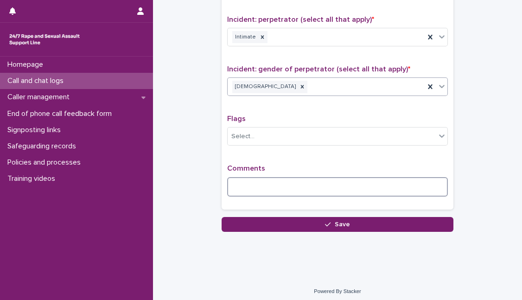
click at [275, 178] on textarea at bounding box center [337, 186] width 221 height 19
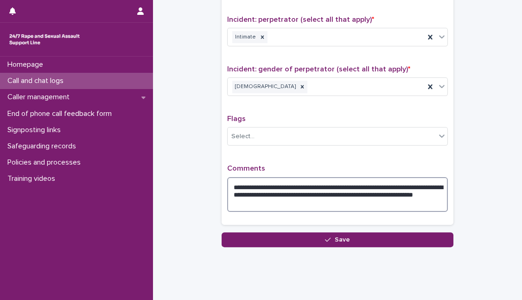
click at [228, 199] on textarea "**********" at bounding box center [337, 194] width 221 height 35
type textarea "**********"
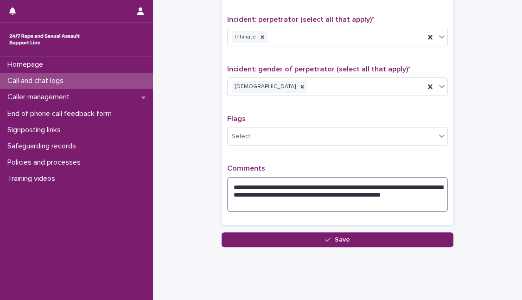
click at [295, 204] on textarea "**********" at bounding box center [337, 194] width 221 height 35
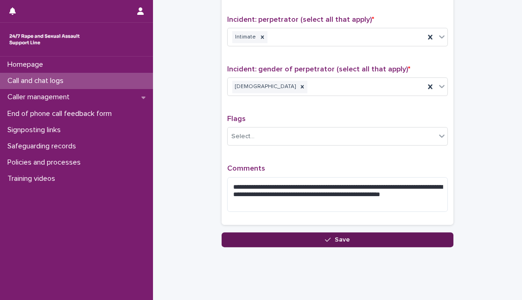
click at [348, 237] on button "Save" at bounding box center [338, 239] width 232 height 15
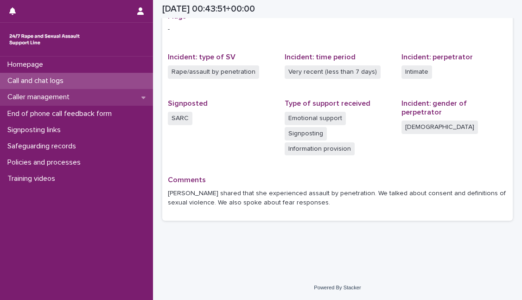
scroll to position [153, 0]
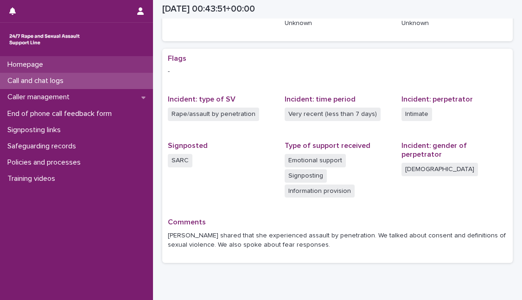
click at [21, 64] on p "Homepage" at bounding box center [27, 64] width 47 height 9
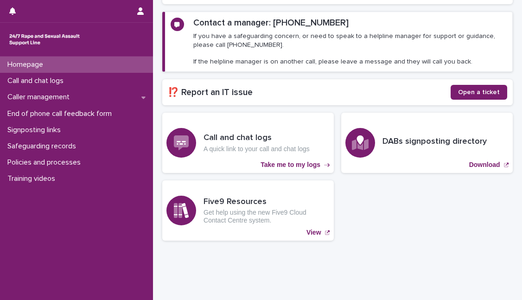
scroll to position [143, 0]
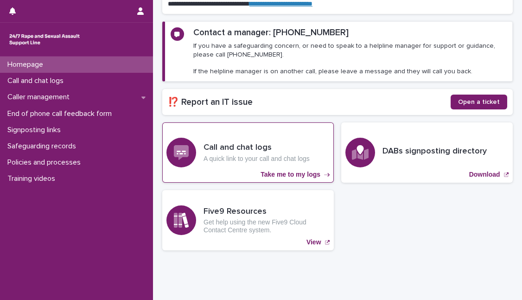
click at [285, 145] on h3 "Call and chat logs" at bounding box center [257, 148] width 106 height 10
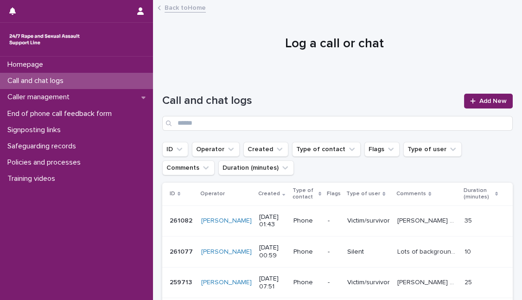
scroll to position [84, 0]
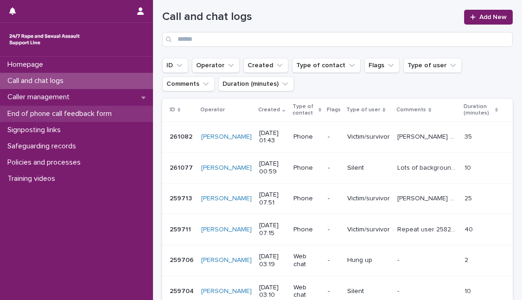
click at [68, 111] on p "End of phone call feedback form" at bounding box center [62, 113] width 116 height 9
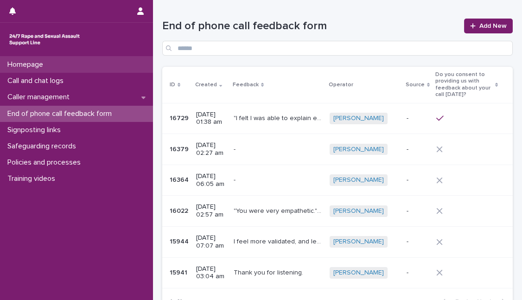
click at [37, 59] on div "Homepage" at bounding box center [76, 65] width 153 height 16
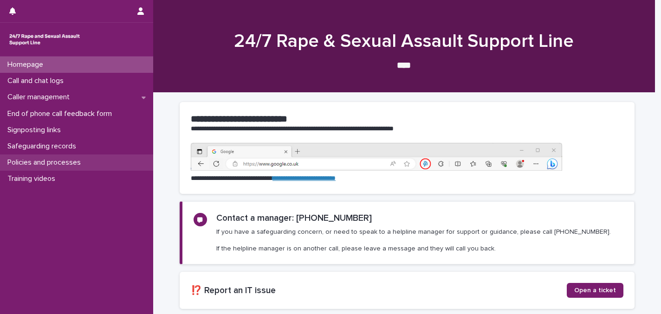
click at [81, 158] on p "Policies and processes" at bounding box center [46, 162] width 84 height 9
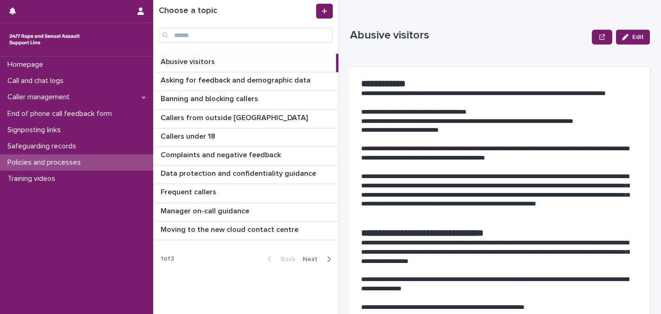
click at [328, 260] on icon "button" at bounding box center [328, 260] width 3 height 6
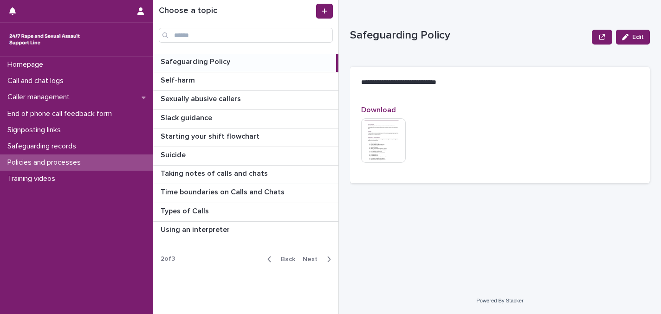
click at [217, 66] on div "Safeguarding Policy Safeguarding Policy" at bounding box center [244, 63] width 183 height 18
click at [386, 145] on img at bounding box center [383, 140] width 45 height 45
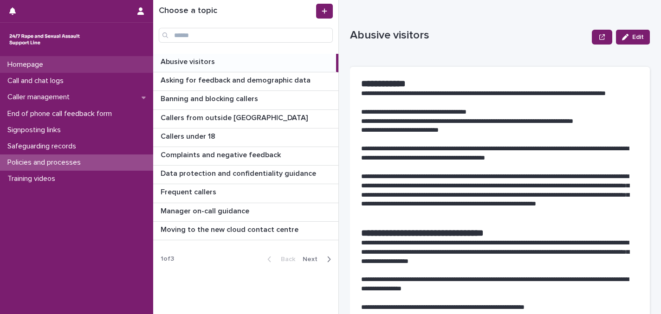
click at [29, 70] on div "Homepage" at bounding box center [76, 65] width 153 height 16
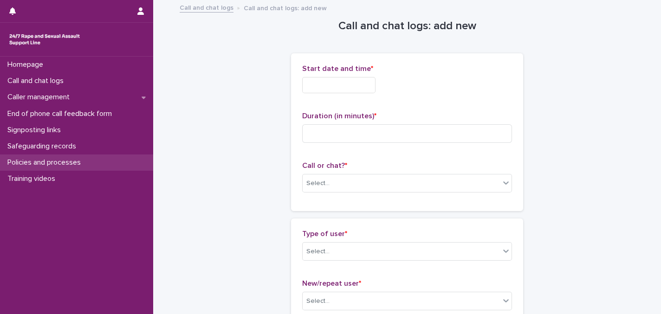
click at [51, 164] on p "Policies and processes" at bounding box center [46, 162] width 84 height 9
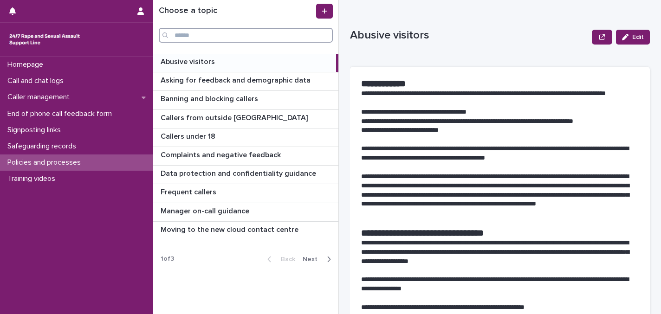
click at [213, 36] on input "Search" at bounding box center [246, 35] width 174 height 15
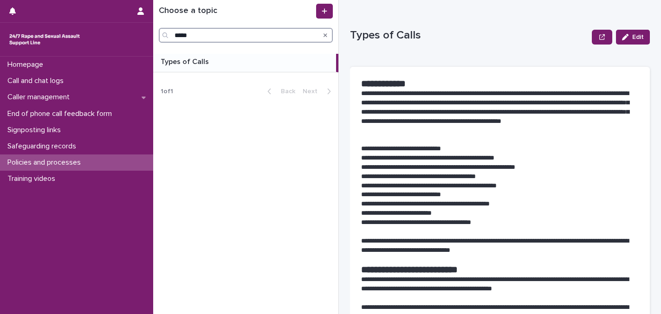
type input "*****"
click at [185, 57] on p "Types of Calls" at bounding box center [185, 61] width 50 height 11
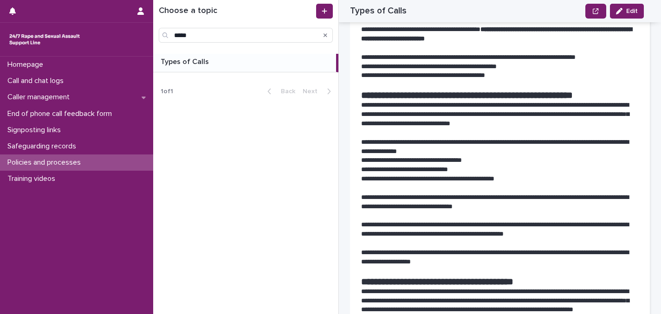
scroll to position [801, 0]
